Goal: Obtain resource: Obtain resource

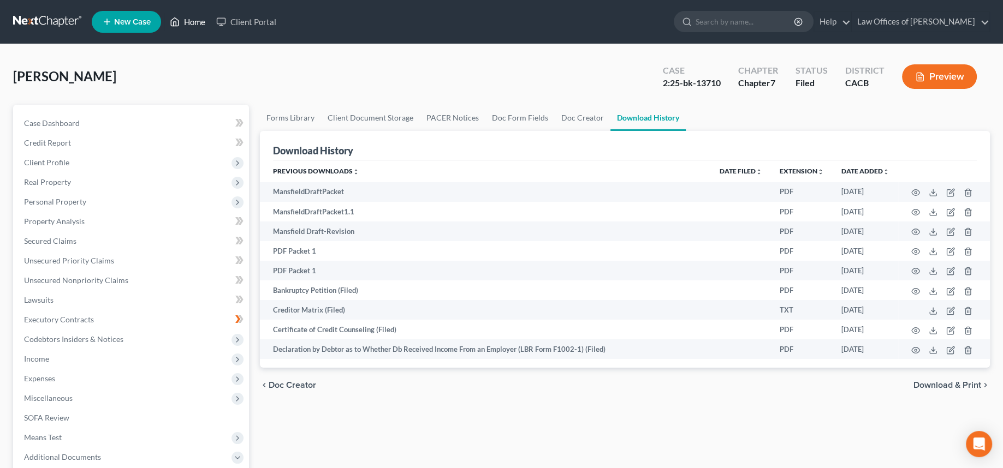
click at [211, 32] on link "Home" at bounding box center [187, 22] width 46 height 20
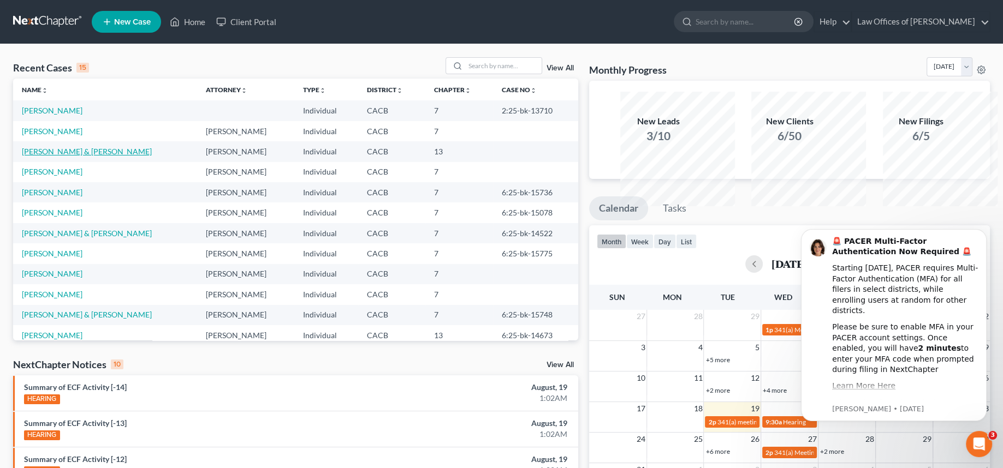
click at [60, 156] on link "[PERSON_NAME] & [PERSON_NAME]" at bounding box center [87, 151] width 130 height 9
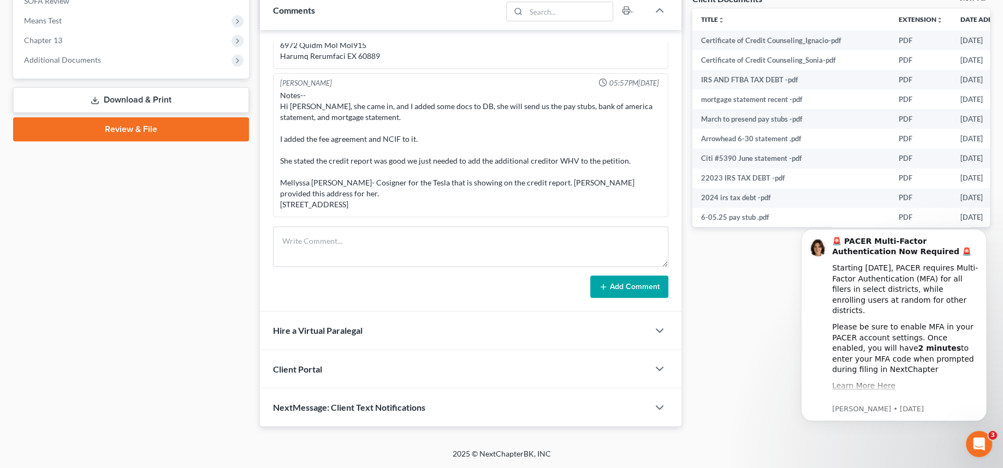
scroll to position [573, 0]
click at [126, 113] on link "Download & Print" at bounding box center [131, 100] width 236 height 26
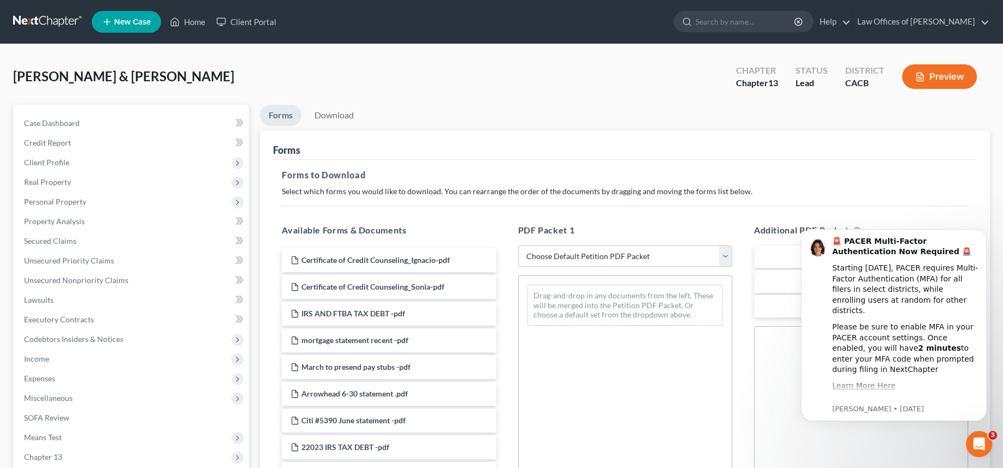
click at [926, 89] on button "Preview" at bounding box center [939, 76] width 75 height 25
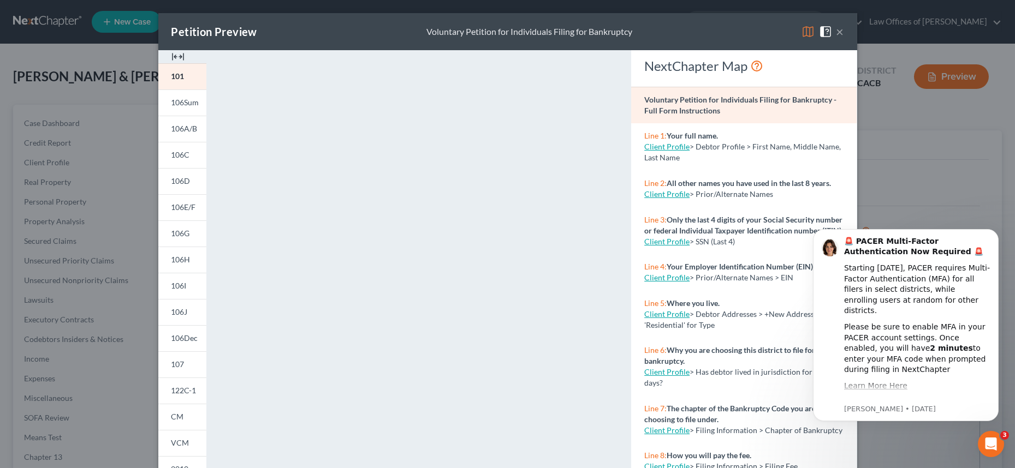
click at [844, 38] on button "×" at bounding box center [840, 31] width 8 height 13
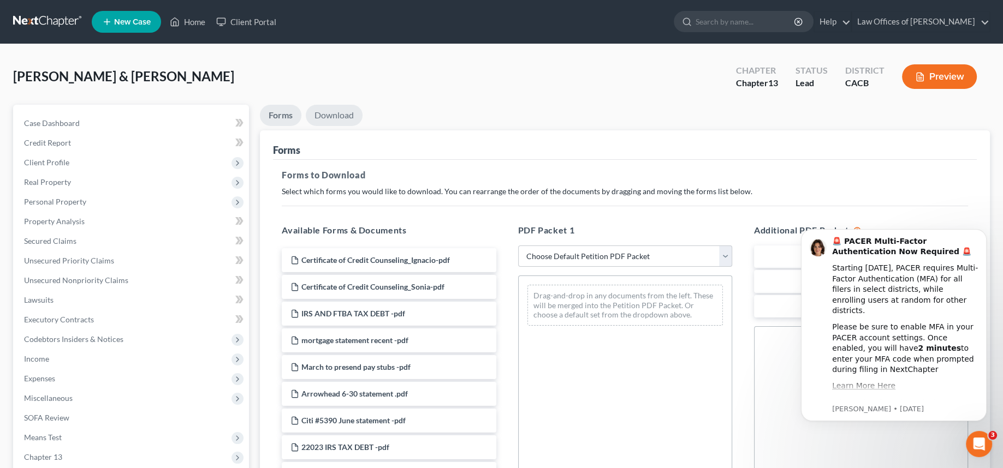
click at [362, 126] on link "Download" at bounding box center [334, 115] width 57 height 21
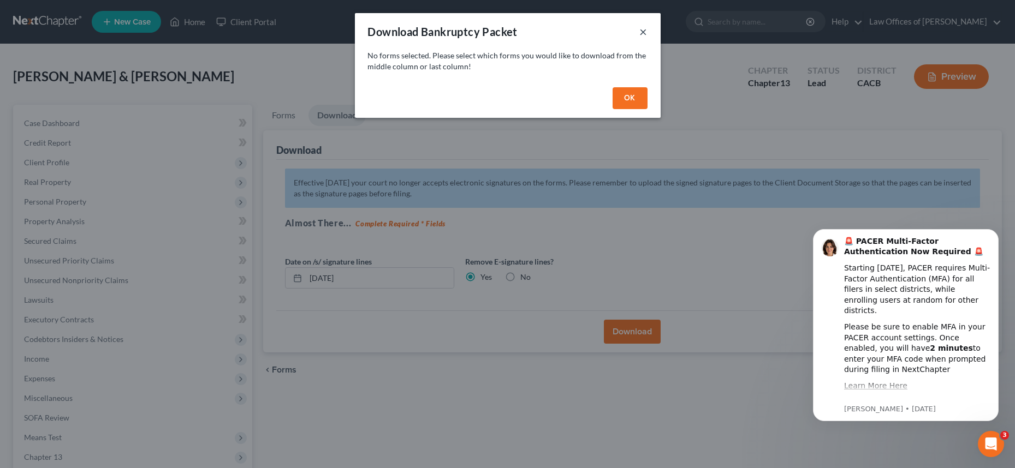
click at [647, 38] on button "×" at bounding box center [644, 31] width 8 height 13
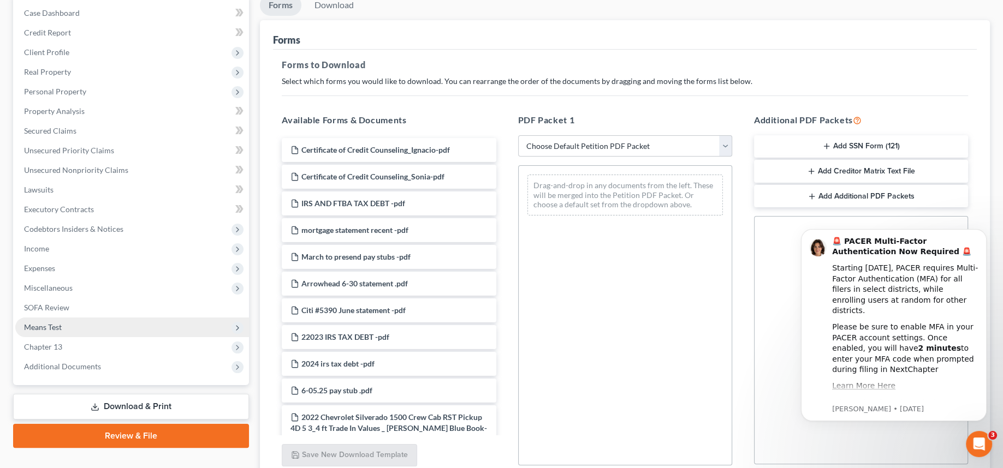
scroll to position [98, 0]
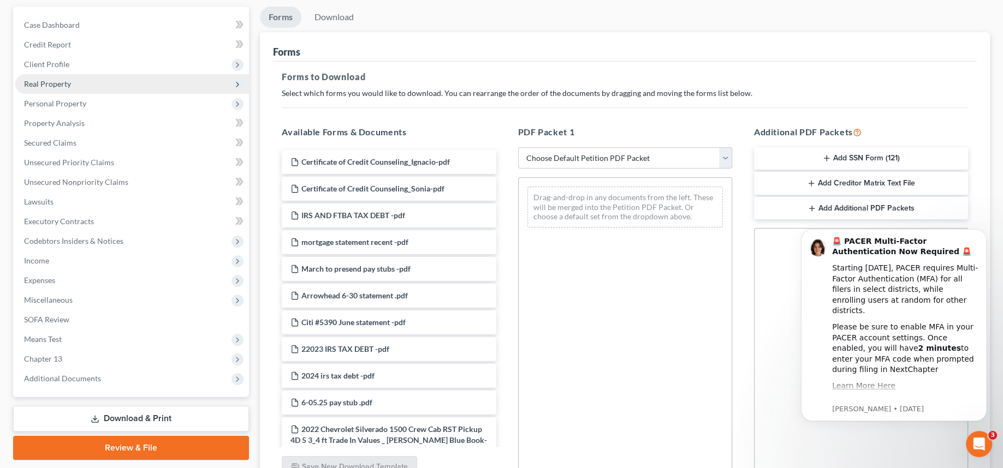
click at [130, 94] on span "Real Property" at bounding box center [132, 84] width 234 height 20
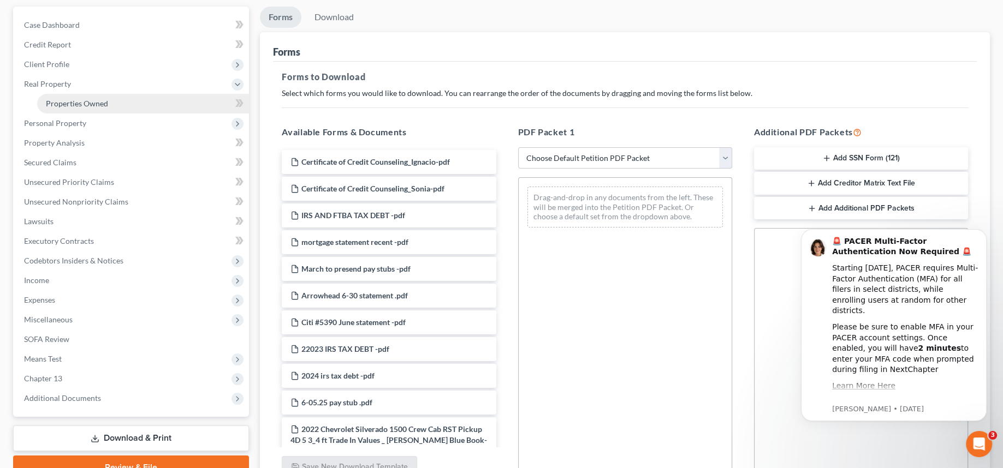
click at [151, 114] on link "Properties Owned" at bounding box center [143, 104] width 212 height 20
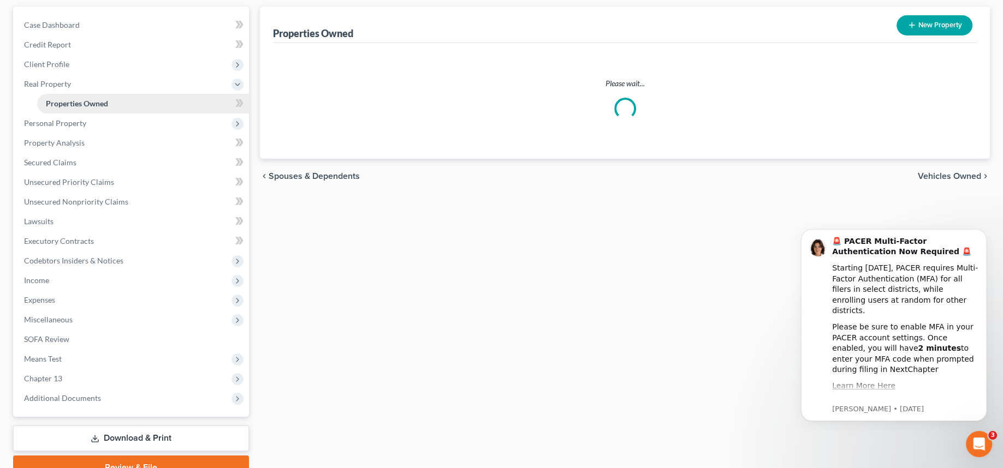
scroll to position [13, 0]
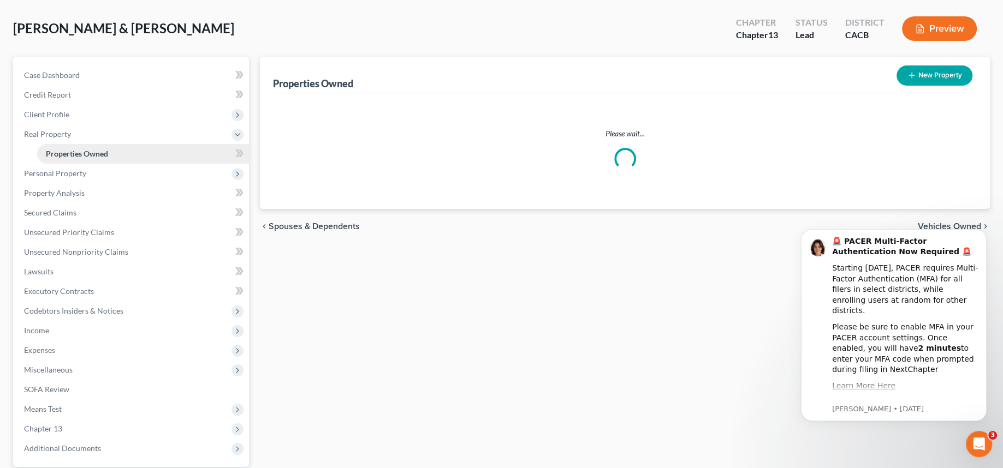
click at [151, 201] on ul "Case Dashboard Payments Invoices Payments Payments Credit Report Client Profile" at bounding box center [132, 262] width 234 height 393
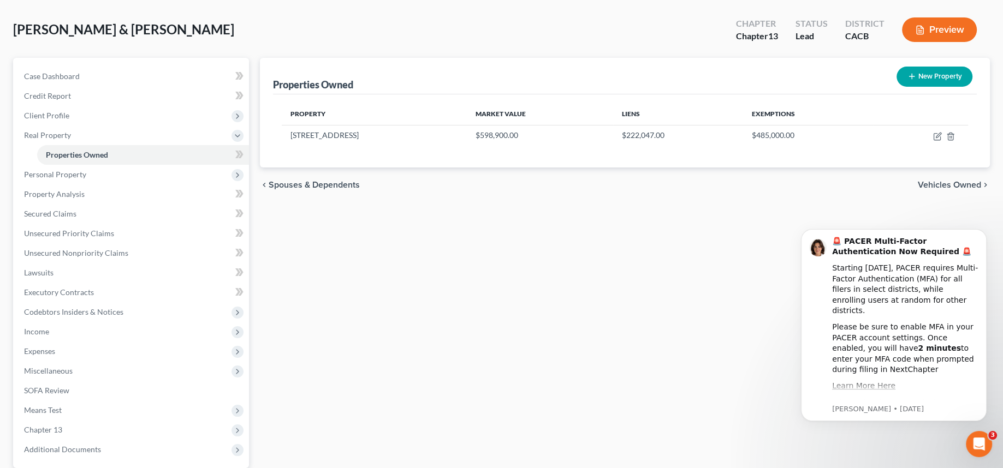
scroll to position [82, 0]
